Goal: Information Seeking & Learning: Learn about a topic

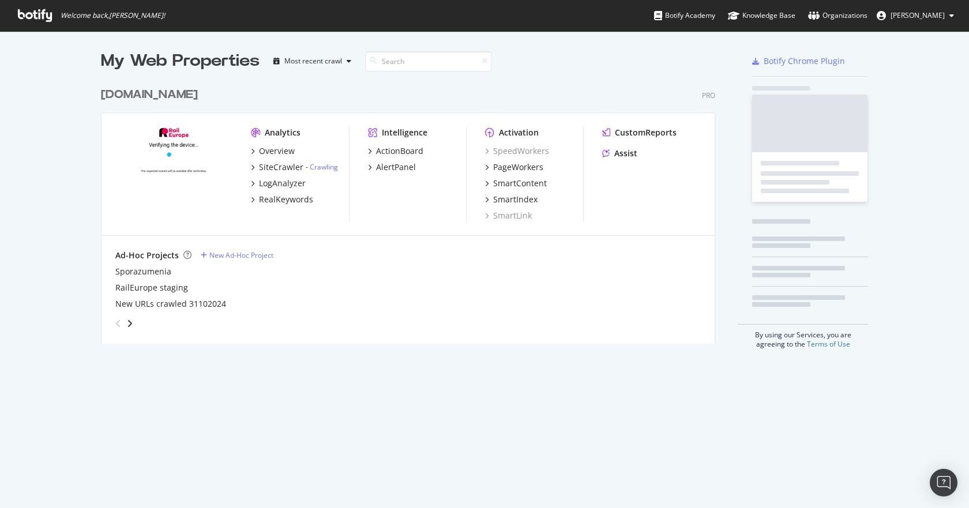
scroll to position [263, 618]
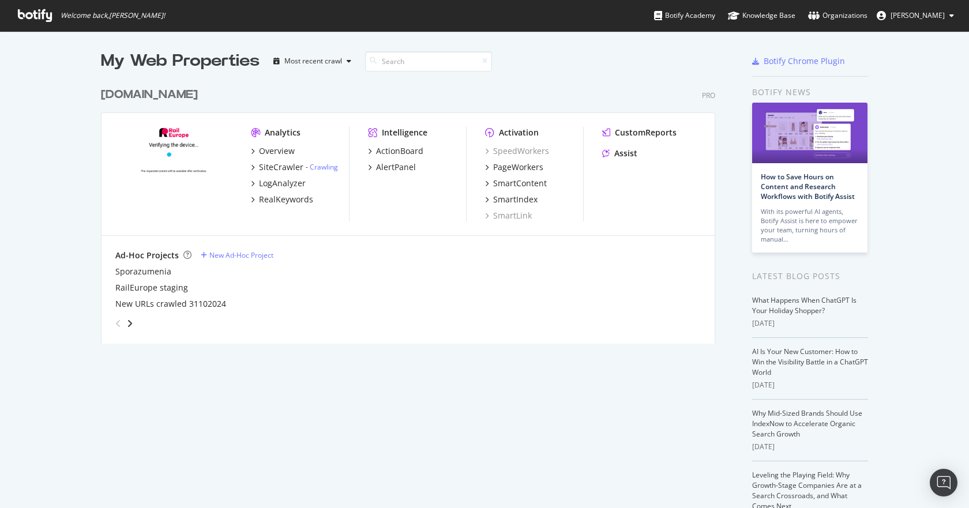
click at [284, 192] on div "Overview SiteCrawler - Crawling LogAnalyzer RealKeywords" at bounding box center [300, 175] width 98 height 60
click at [286, 197] on div "RealKeywords" at bounding box center [286, 200] width 54 height 12
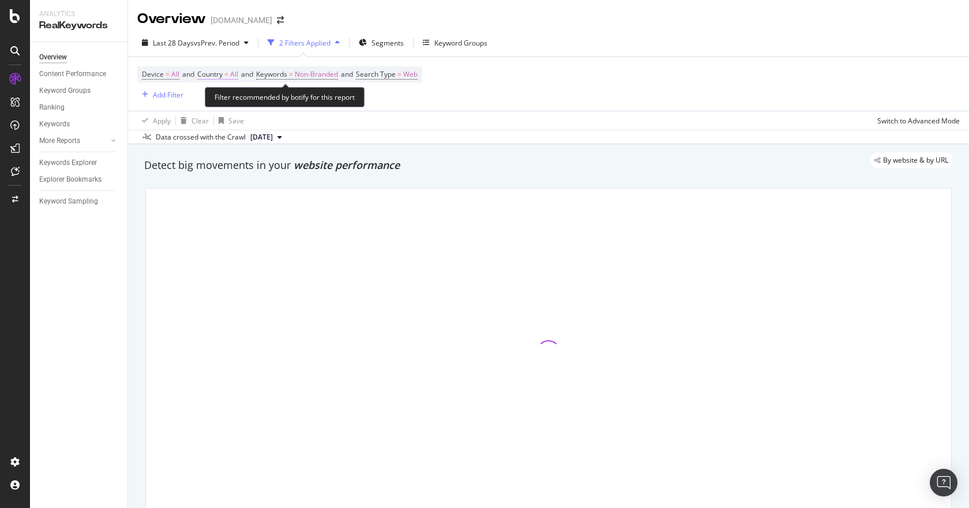
click at [235, 77] on span "All" at bounding box center [234, 74] width 8 height 16
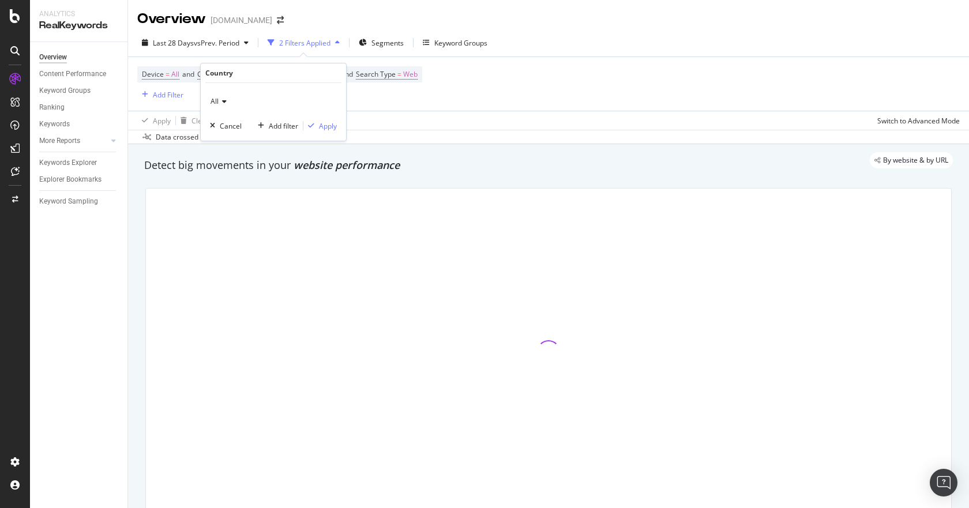
click at [230, 98] on div "All" at bounding box center [273, 101] width 127 height 18
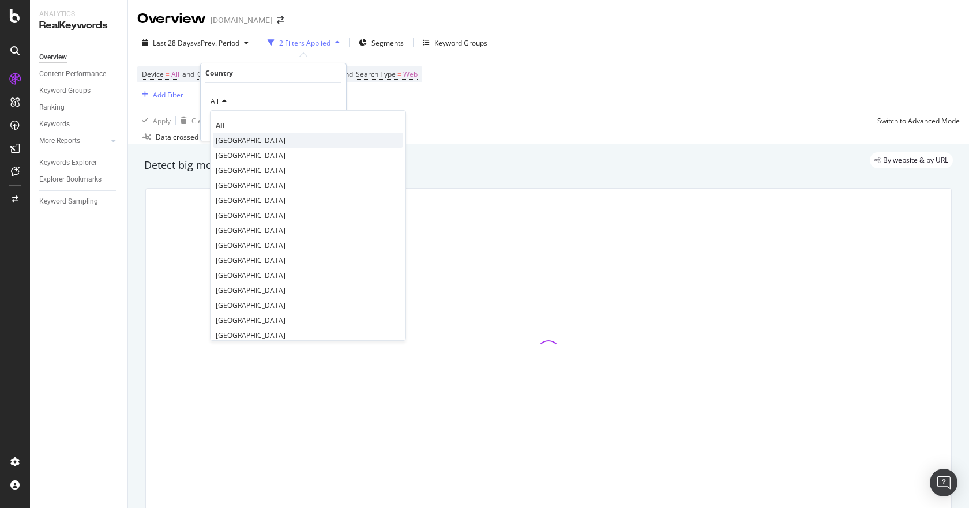
click at [256, 137] on span "United States of America" at bounding box center [251, 141] width 70 height 10
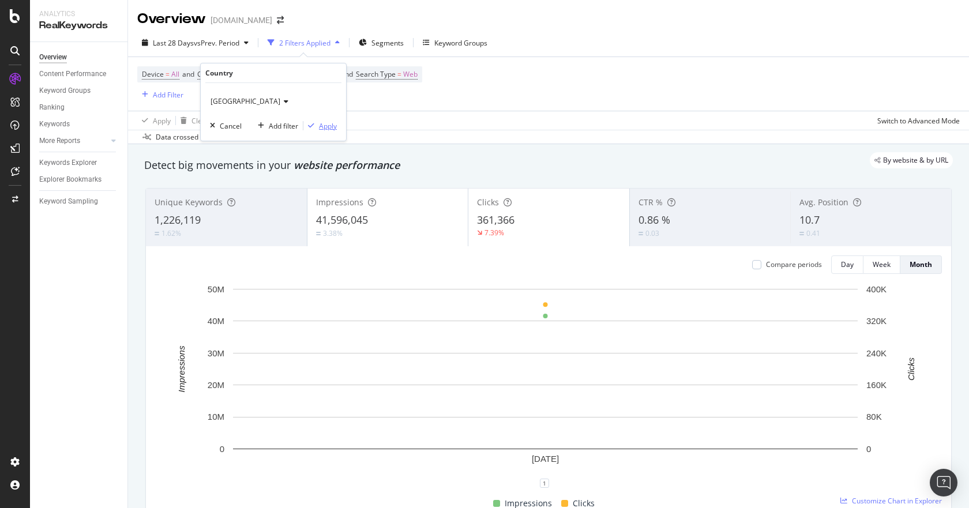
click at [328, 126] on div "Apply" at bounding box center [328, 126] width 18 height 10
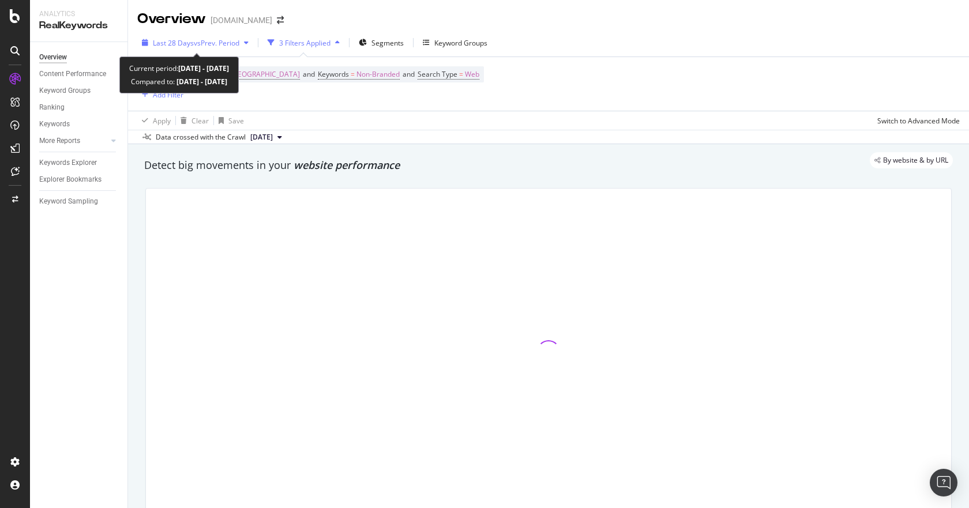
click at [181, 47] on span "Last 28 Days" at bounding box center [173, 43] width 41 height 10
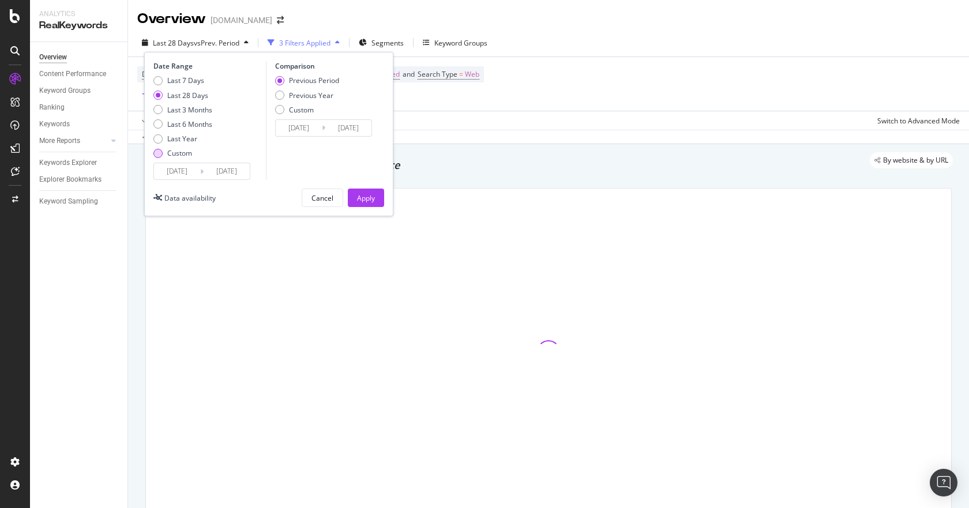
click at [180, 153] on div "Custom" at bounding box center [179, 153] width 25 height 10
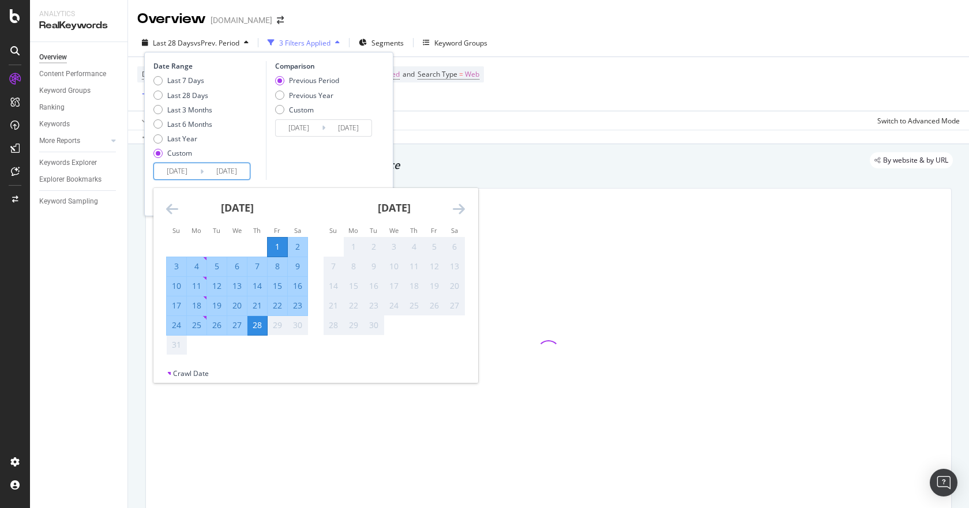
click at [179, 171] on input "2025/08/01" at bounding box center [177, 171] width 46 height 16
click at [275, 245] on div "1" at bounding box center [278, 247] width 20 height 12
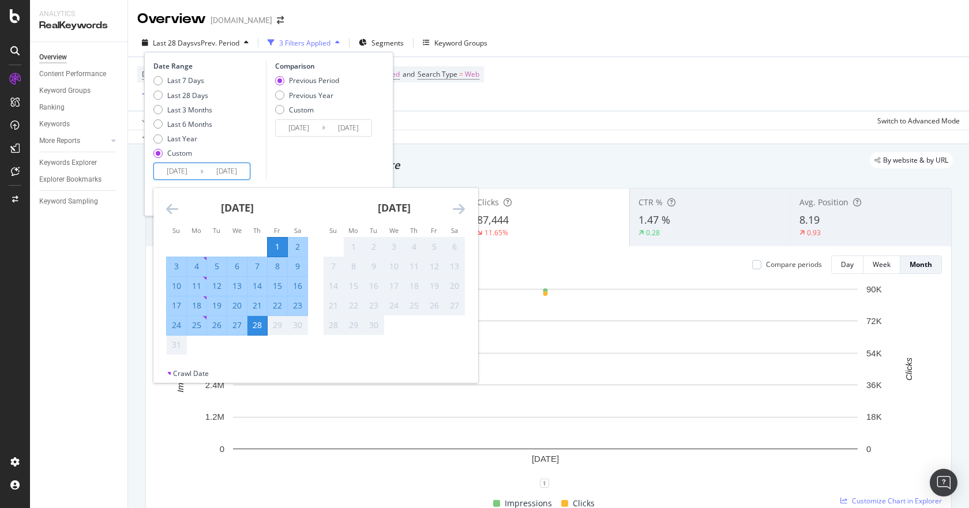
click at [458, 212] on icon "Move forward to switch to the next month." at bounding box center [459, 209] width 12 height 14
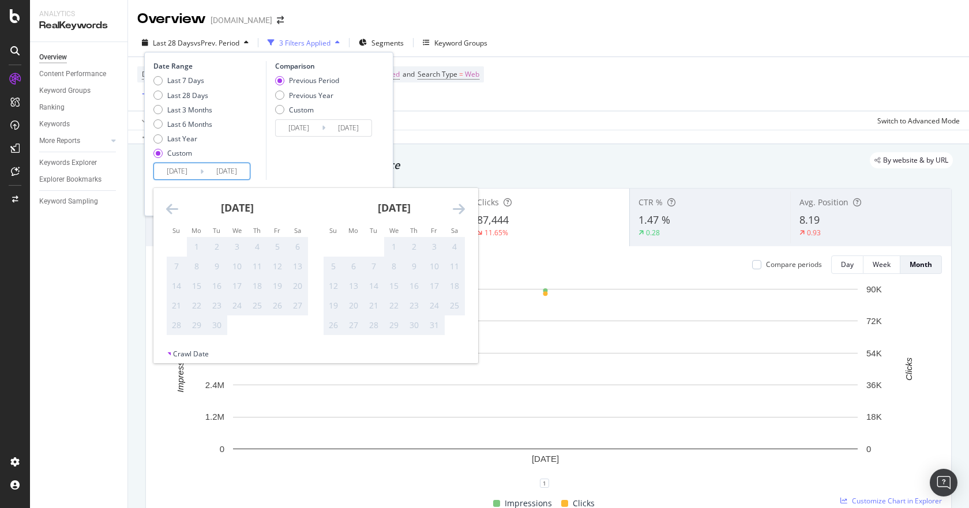
click at [581, 59] on div "Device = All and Country = United States of America and Keywords = Non-Branded …" at bounding box center [548, 84] width 823 height 54
